Goal: Transaction & Acquisition: Purchase product/service

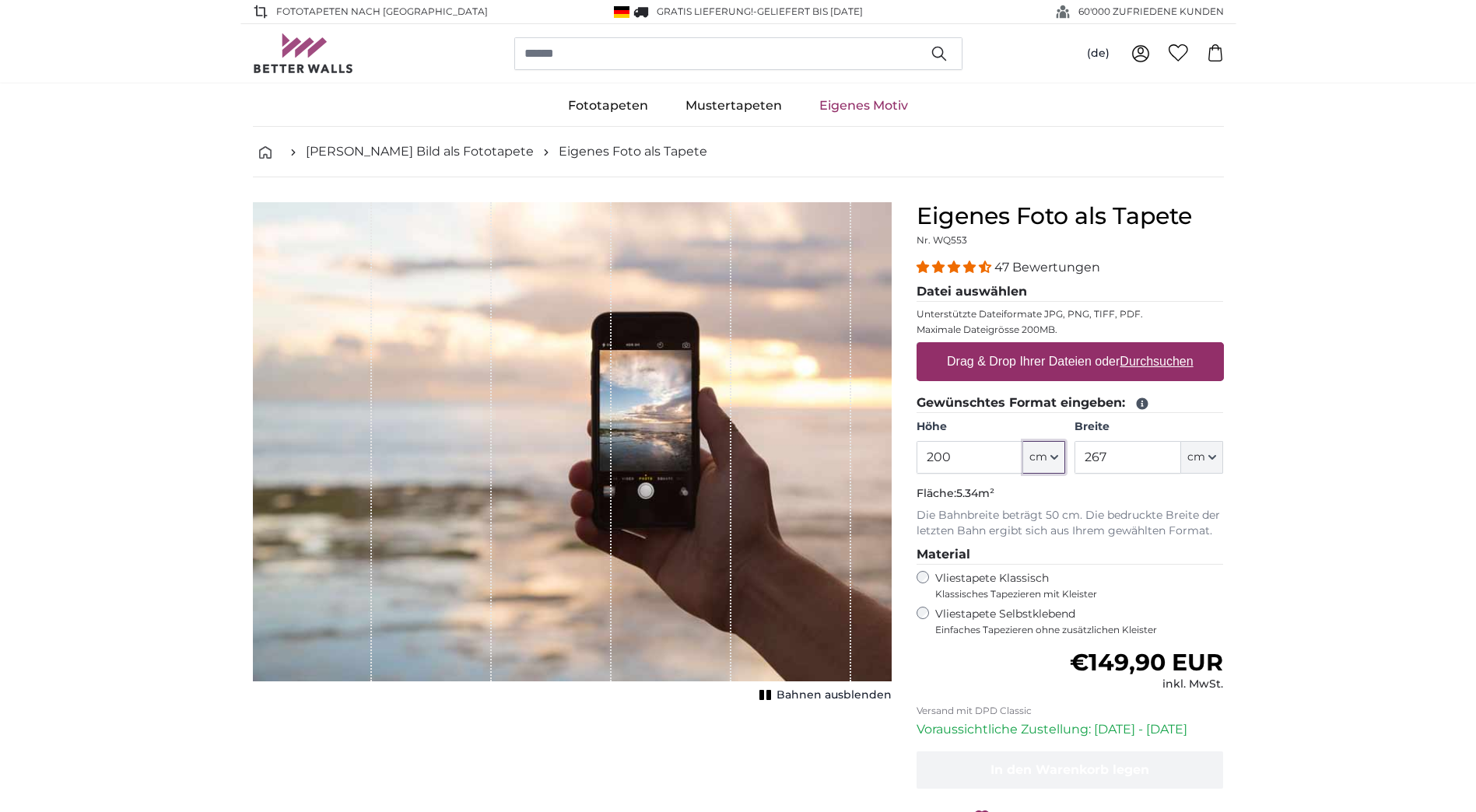
click at [1057, 455] on icon "button" at bounding box center [1054, 457] width 7 height 7
click at [956, 459] on input "200" at bounding box center [969, 457] width 106 height 32
type input "2"
type input "100"
click at [1145, 449] on input "267" at bounding box center [1127, 457] width 106 height 32
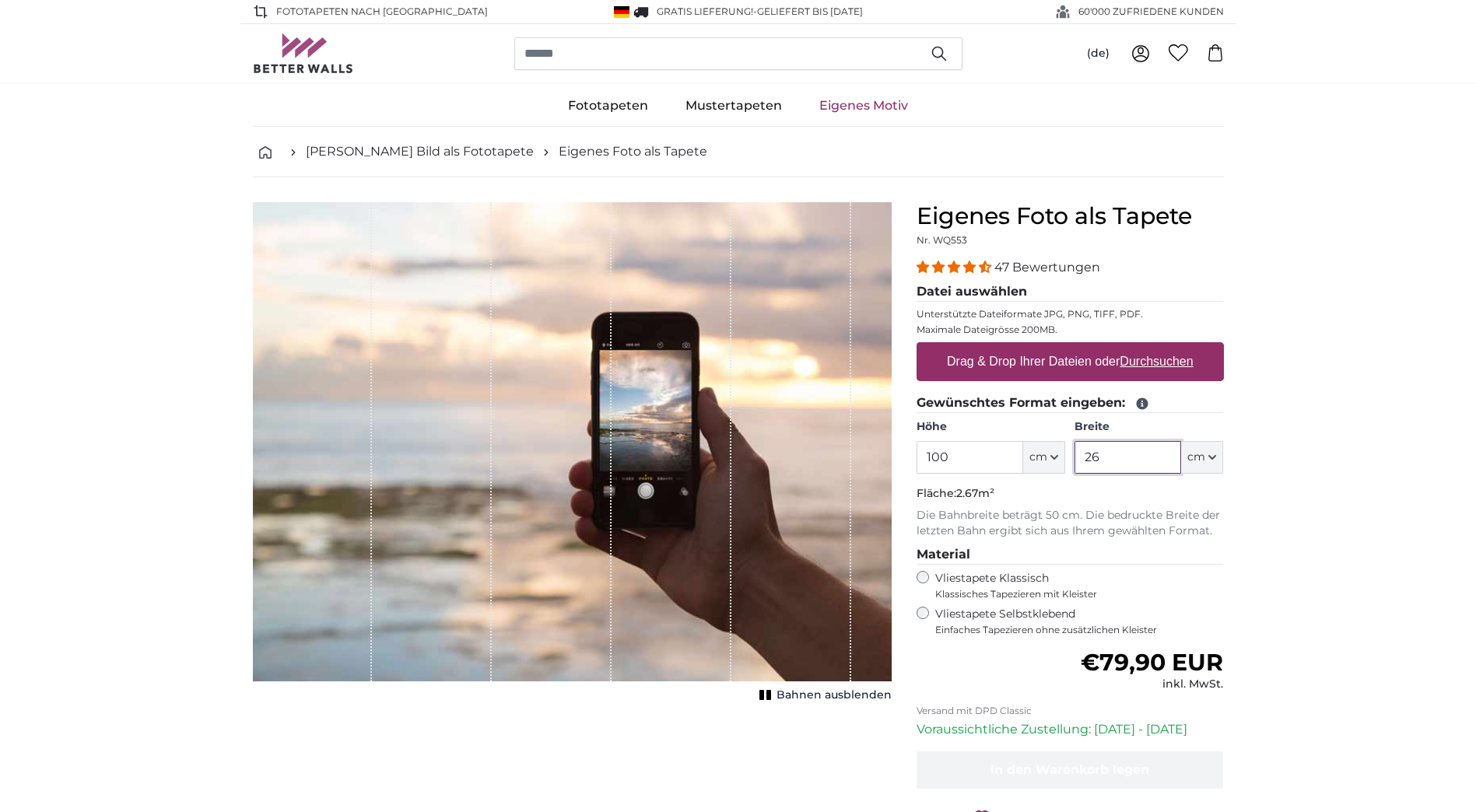
type input "2"
type input "400"
click at [1150, 363] on u "Durchsuchen" at bounding box center [1156, 362] width 73 height 13
click at [1150, 347] on input "Drag & Drop Ihrer Dateien oder Durchsuchen" at bounding box center [1070, 344] width 307 height 5
click at [733, 789] on div "Abbrechen Bild zuschneiden Bahnen ausblenden" at bounding box center [572, 553] width 664 height 701
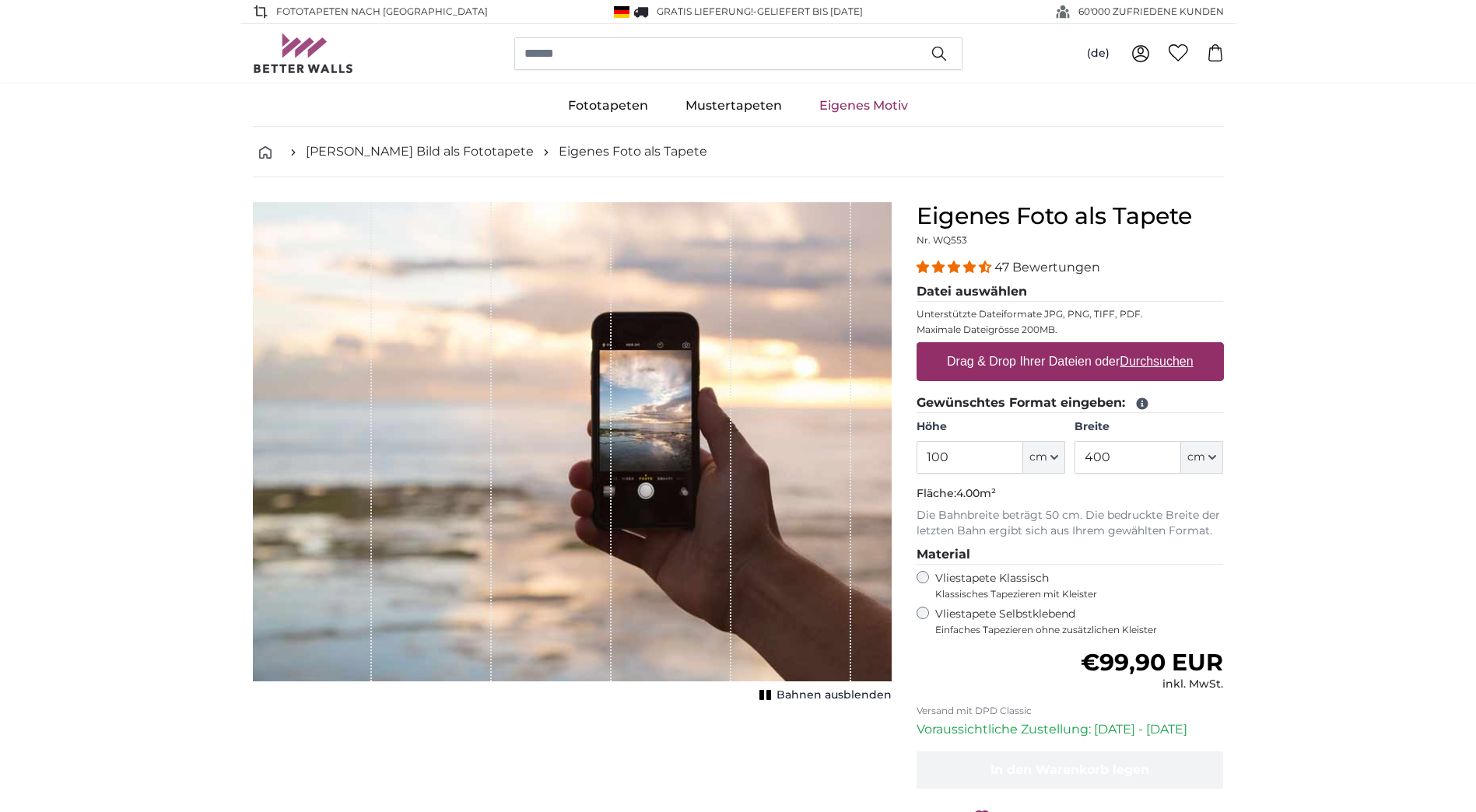
click at [1050, 365] on label "Drag & Drop Ihrer Dateien oder Durchsuchen" at bounding box center [1070, 362] width 259 height 31
click at [1050, 347] on input "Drag & Drop Ihrer Dateien oder Durchsuchen" at bounding box center [1070, 344] width 307 height 5
type input "**********"
